Goal: Task Accomplishment & Management: Use online tool/utility

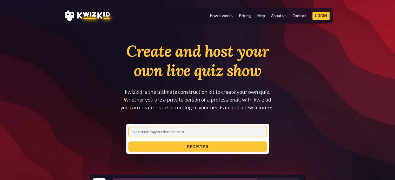
click at [172, 131] on input "email" at bounding box center [197, 131] width 139 height 11
type input "[PERSON_NAME][EMAIL_ADDRESS][DOMAIN_NAME]"
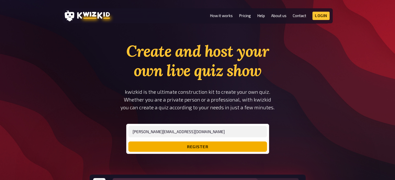
click at [167, 151] on button "register" at bounding box center [197, 147] width 139 height 10
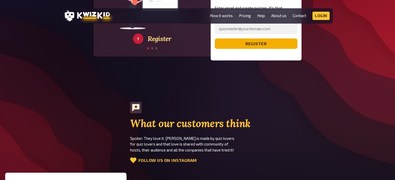
scroll to position [997, 0]
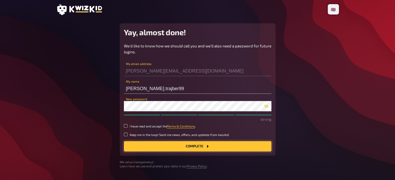
click at [161, 146] on button "Complete" at bounding box center [197, 147] width 147 height 10
click at [125, 124] on input "I have read and accept the Terms & Conditions ." at bounding box center [126, 126] width 4 height 4
checkbox input "true"
click at [158, 145] on button "Complete" at bounding box center [197, 147] width 147 height 10
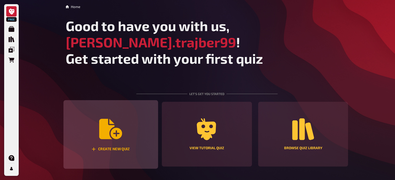
click at [115, 123] on icon "Create new quiz" at bounding box center [110, 129] width 23 height 20
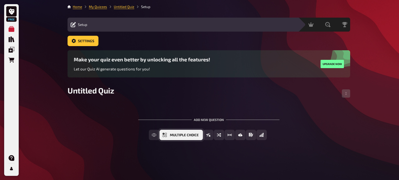
click at [189, 135] on span "Multiple Choice" at bounding box center [184, 136] width 29 height 4
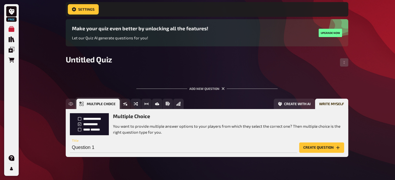
scroll to position [45, 0]
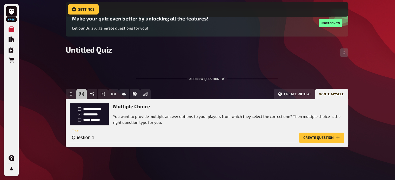
click at [317, 136] on button "Create question" at bounding box center [321, 138] width 45 height 10
